Goal: Task Accomplishment & Management: Use online tool/utility

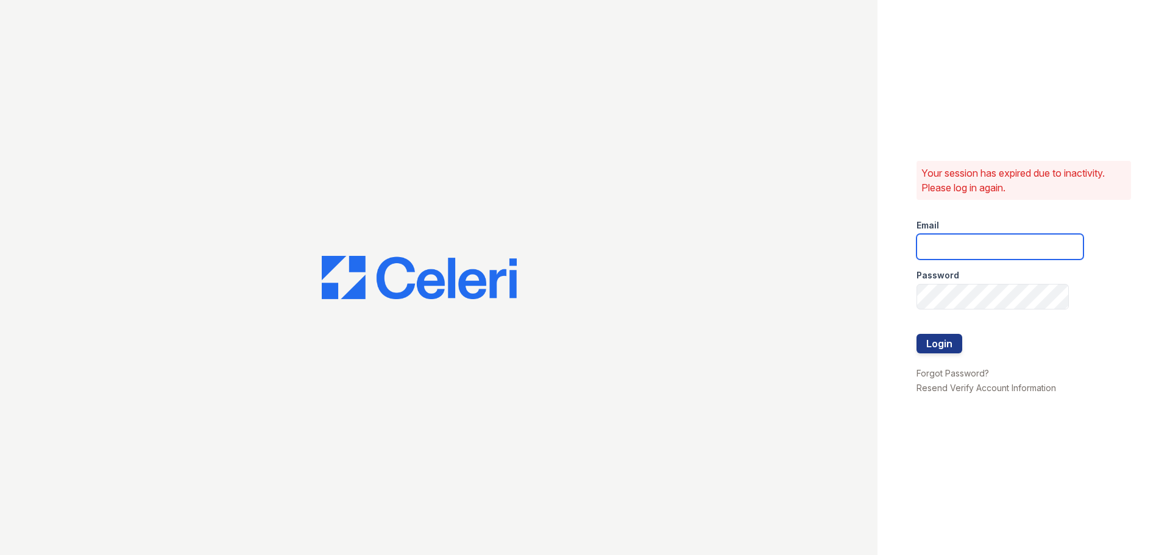
click at [986, 239] on input "email" at bounding box center [999, 247] width 167 height 26
type input "33ninety.leasing1@ghancooper.com"
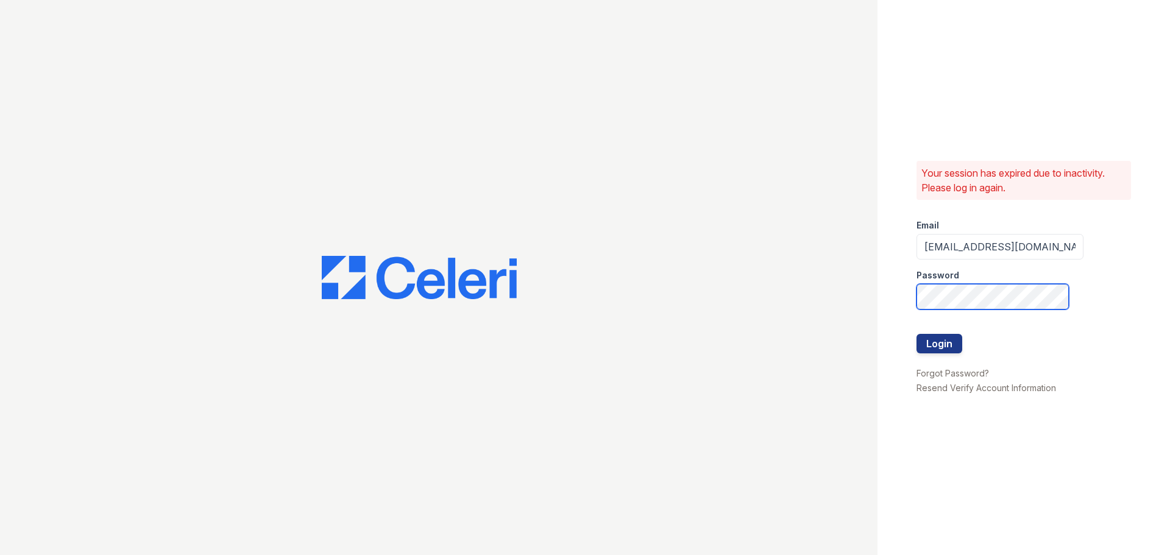
click at [916, 334] on button "Login" at bounding box center [939, 343] width 46 height 19
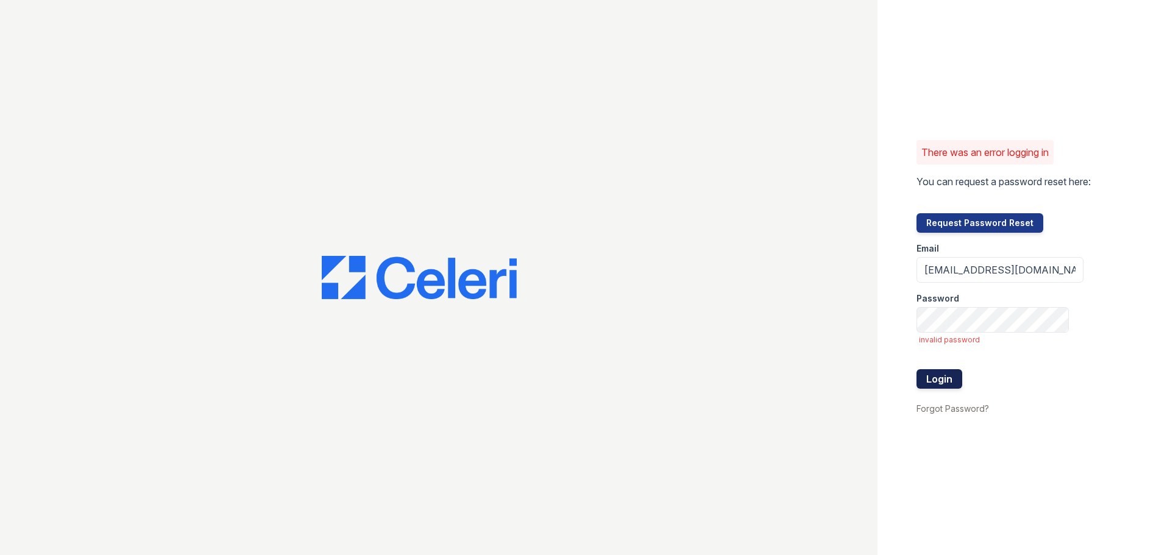
click at [944, 378] on button "Login" at bounding box center [939, 378] width 46 height 19
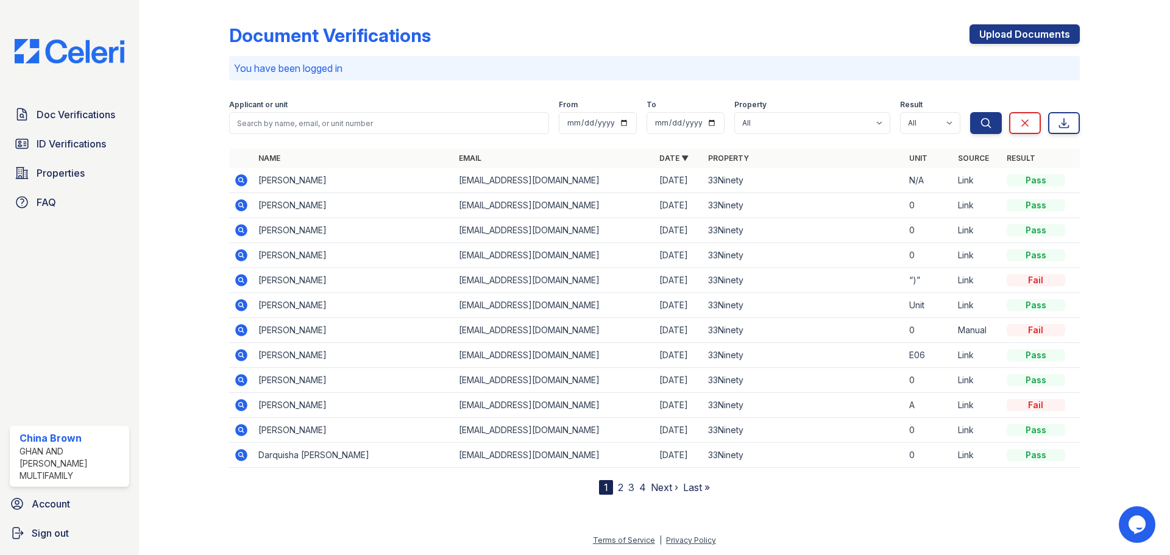
drag, startPoint x: 249, startPoint y: 177, endPoint x: 257, endPoint y: 180, distance: 8.5
click at [252, 178] on td at bounding box center [241, 180] width 24 height 25
click at [244, 175] on icon at bounding box center [241, 180] width 12 height 12
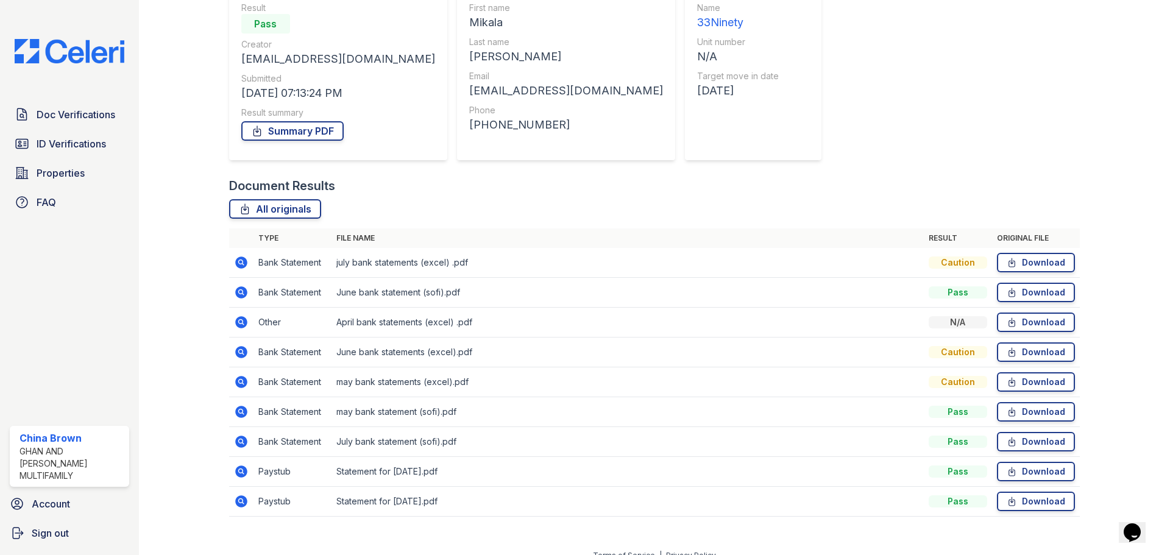
scroll to position [138, 0]
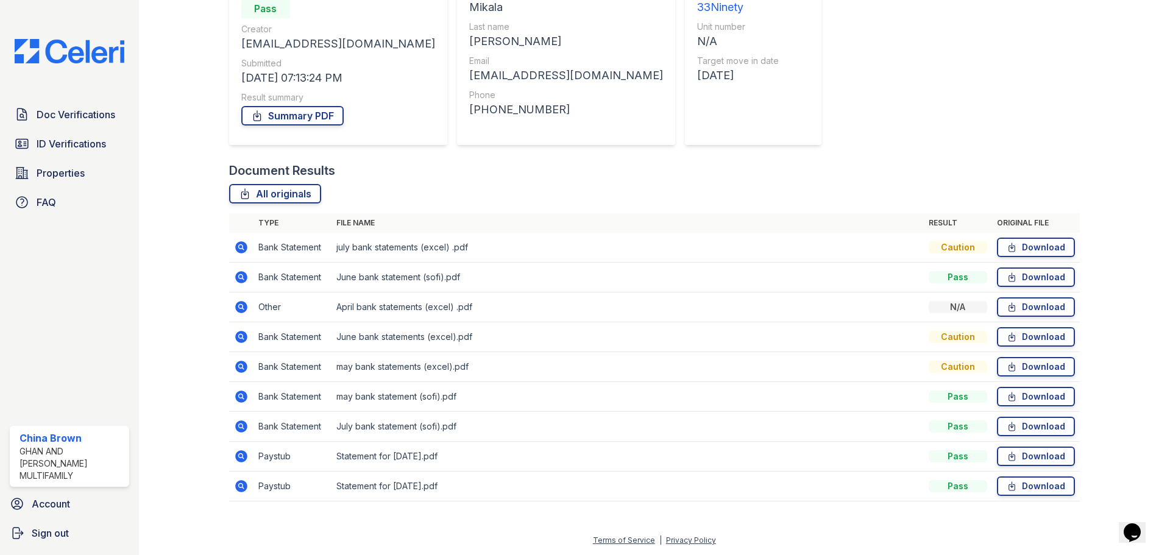
click at [244, 243] on icon at bounding box center [241, 247] width 12 height 12
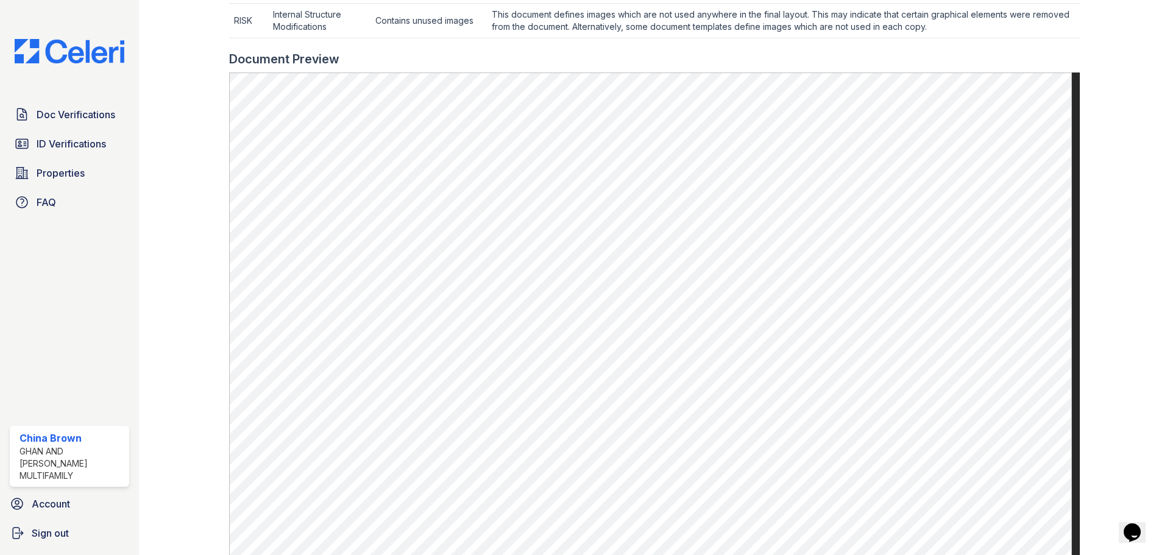
scroll to position [603, 0]
